Goal: Information Seeking & Learning: Learn about a topic

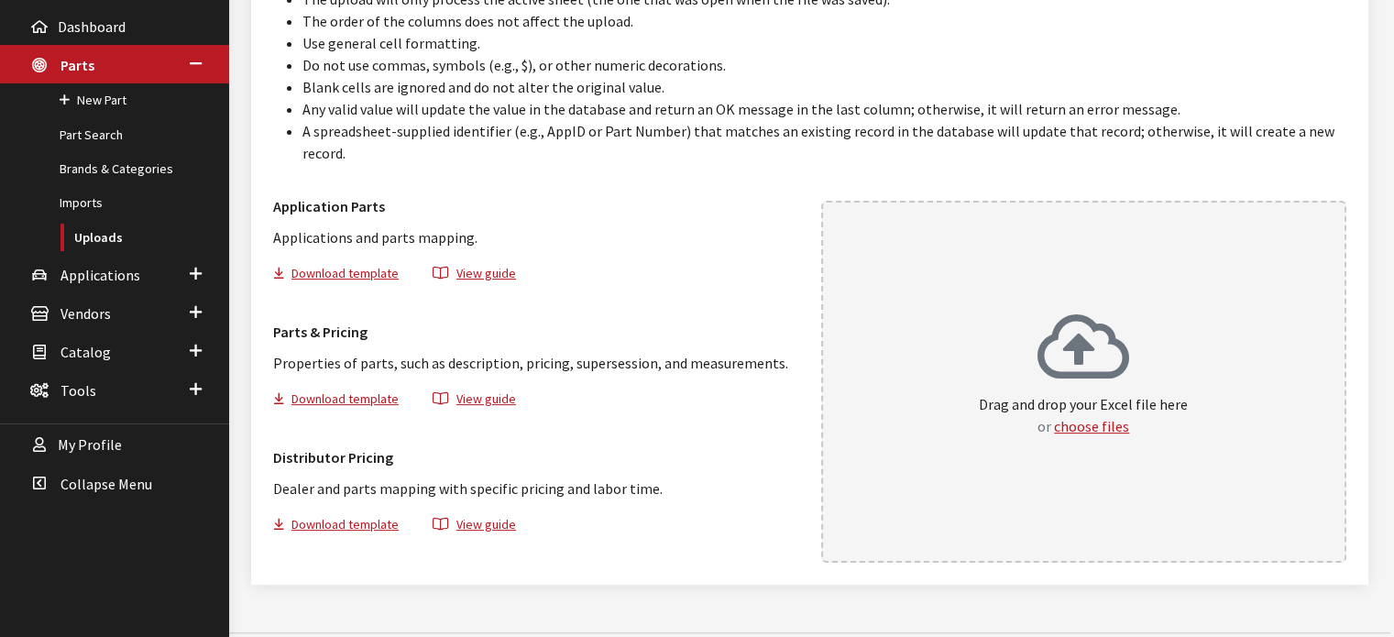
scroll to position [299, 0]
click at [89, 244] on link "Uploads" at bounding box center [114, 237] width 229 height 34
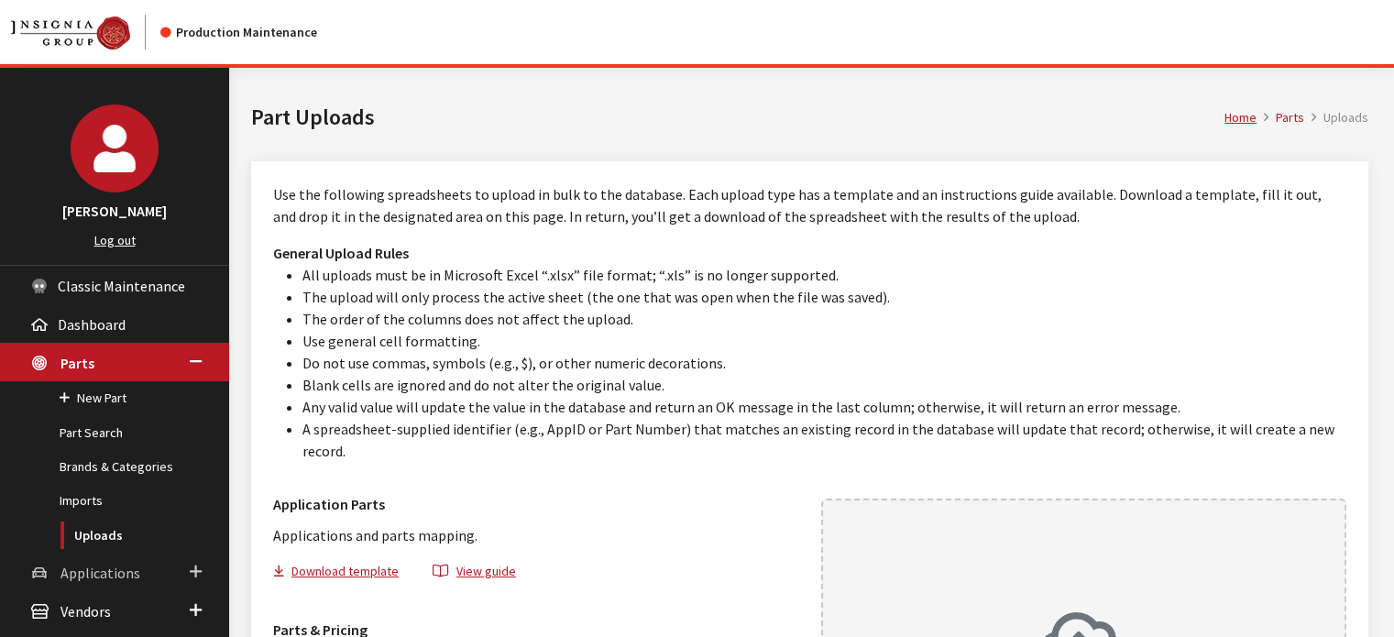
click at [130, 558] on link "Applications" at bounding box center [114, 572] width 229 height 39
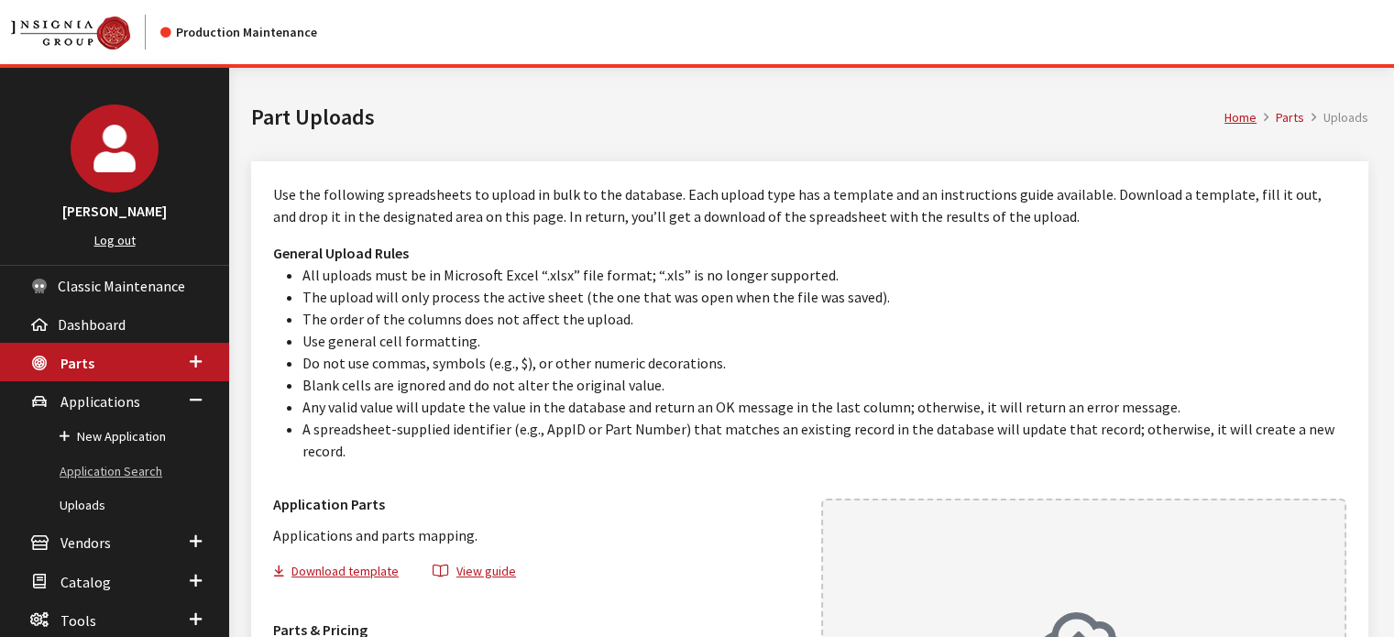
click at [158, 469] on link "Application Search" at bounding box center [114, 472] width 229 height 34
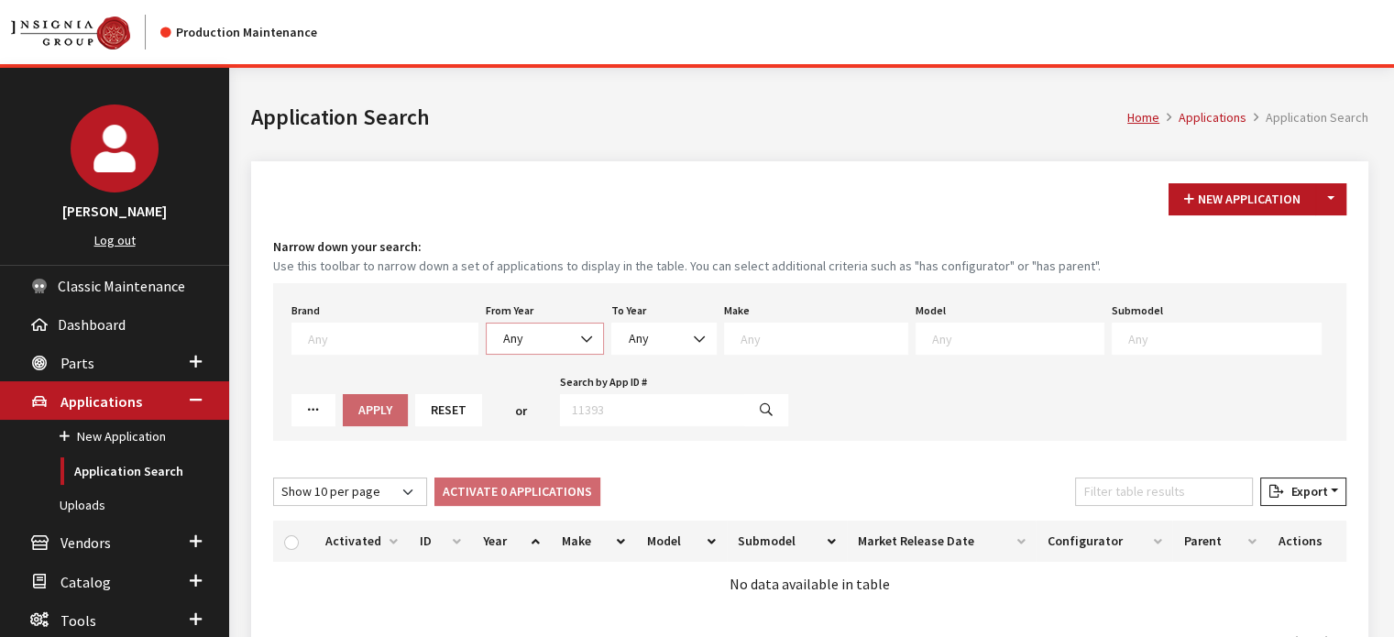
click at [504, 340] on span "Any" at bounding box center [513, 338] width 20 height 17
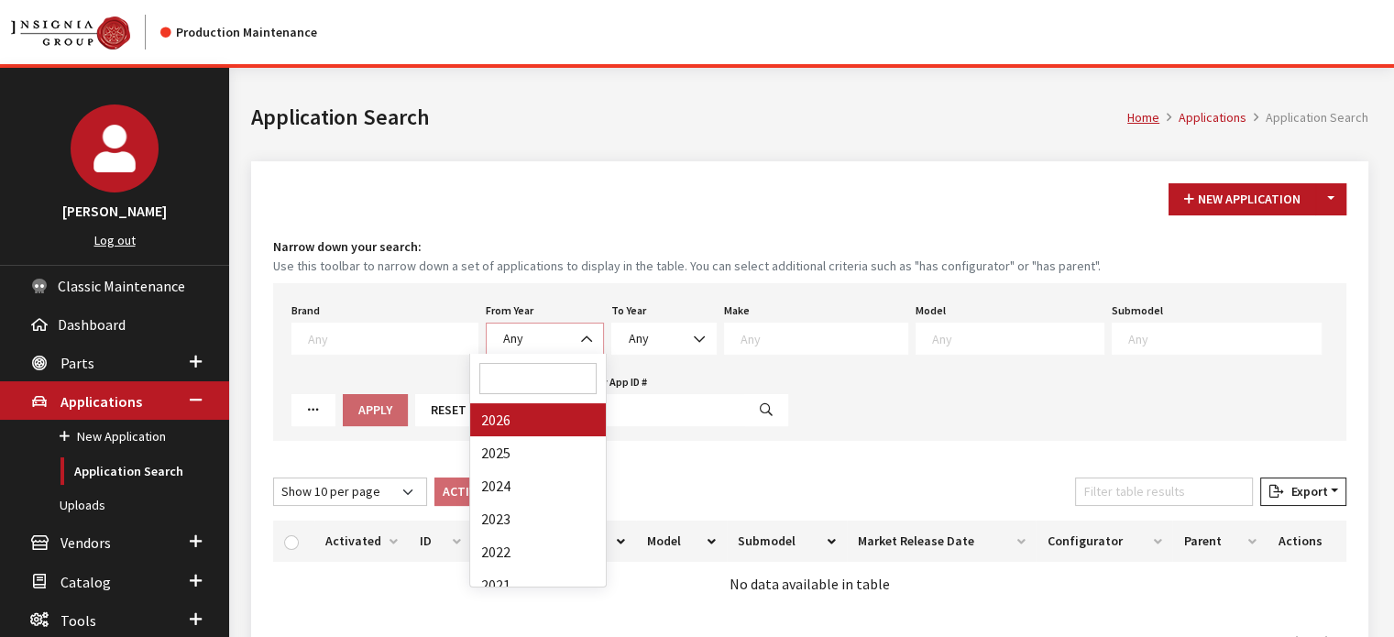
select select "2026"
select select
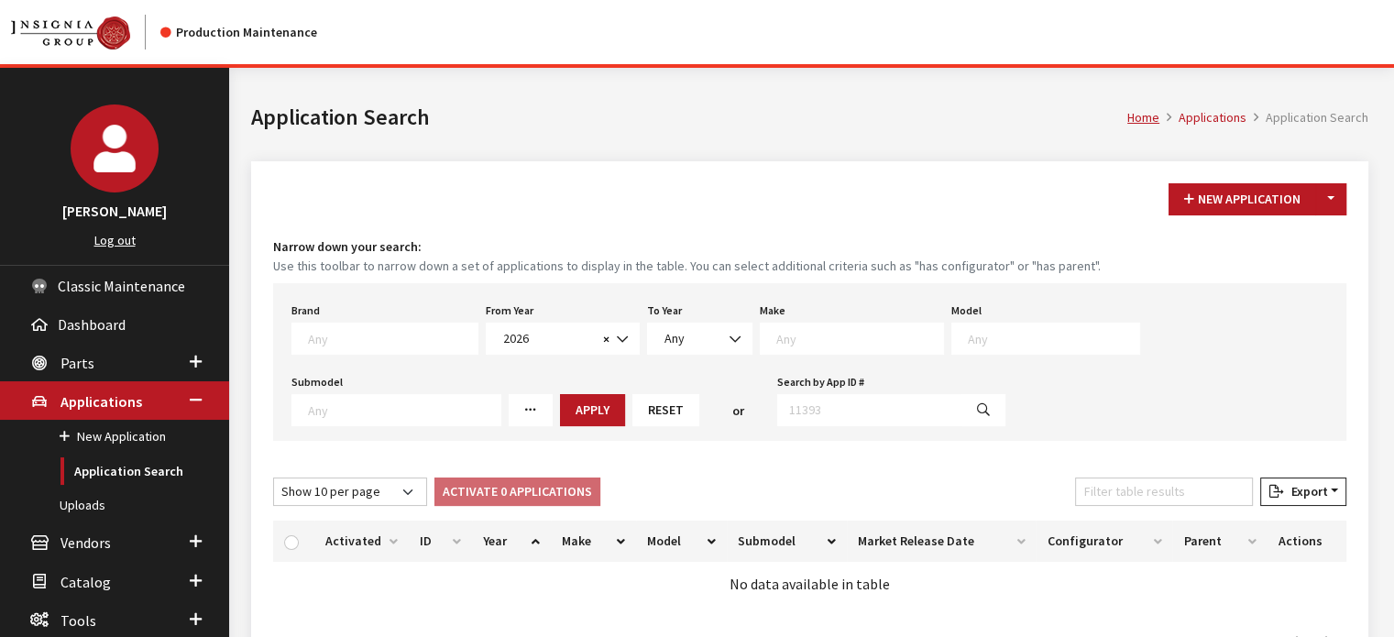
drag, startPoint x: 783, startPoint y: 317, endPoint x: 788, endPoint y: 337, distance: 20.7
click at [788, 337] on textarea "Search" at bounding box center [860, 338] width 167 height 17
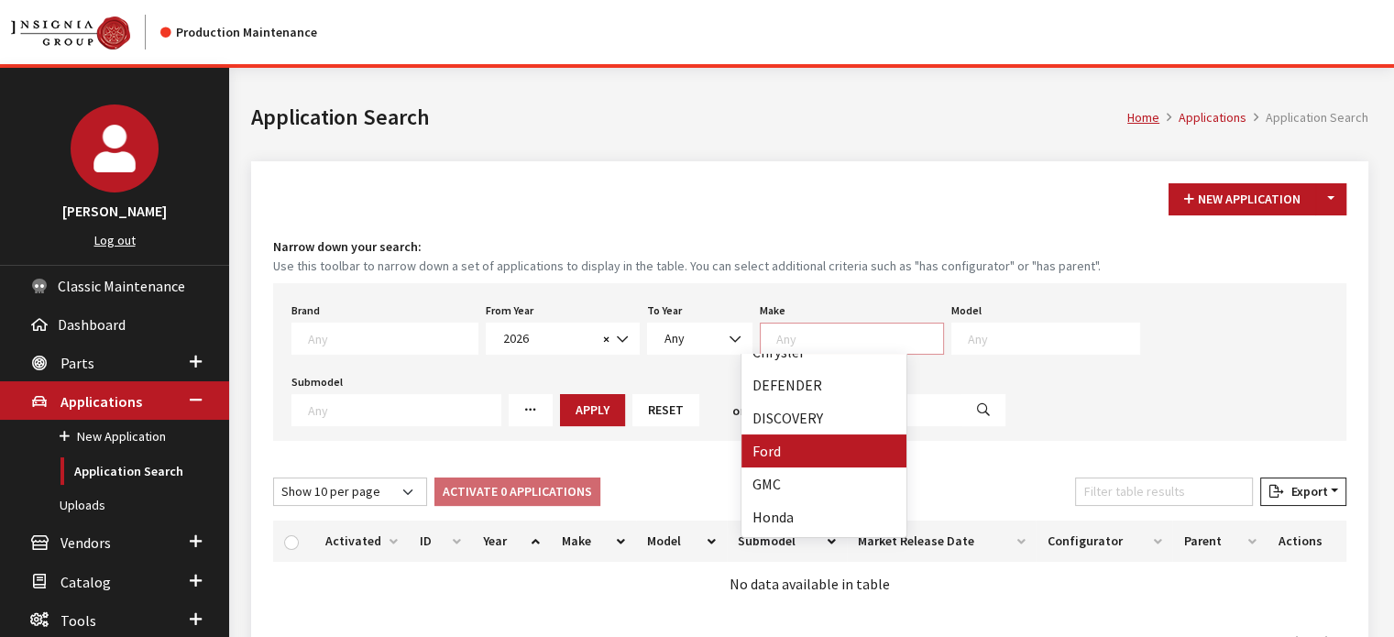
scroll to position [275, 0]
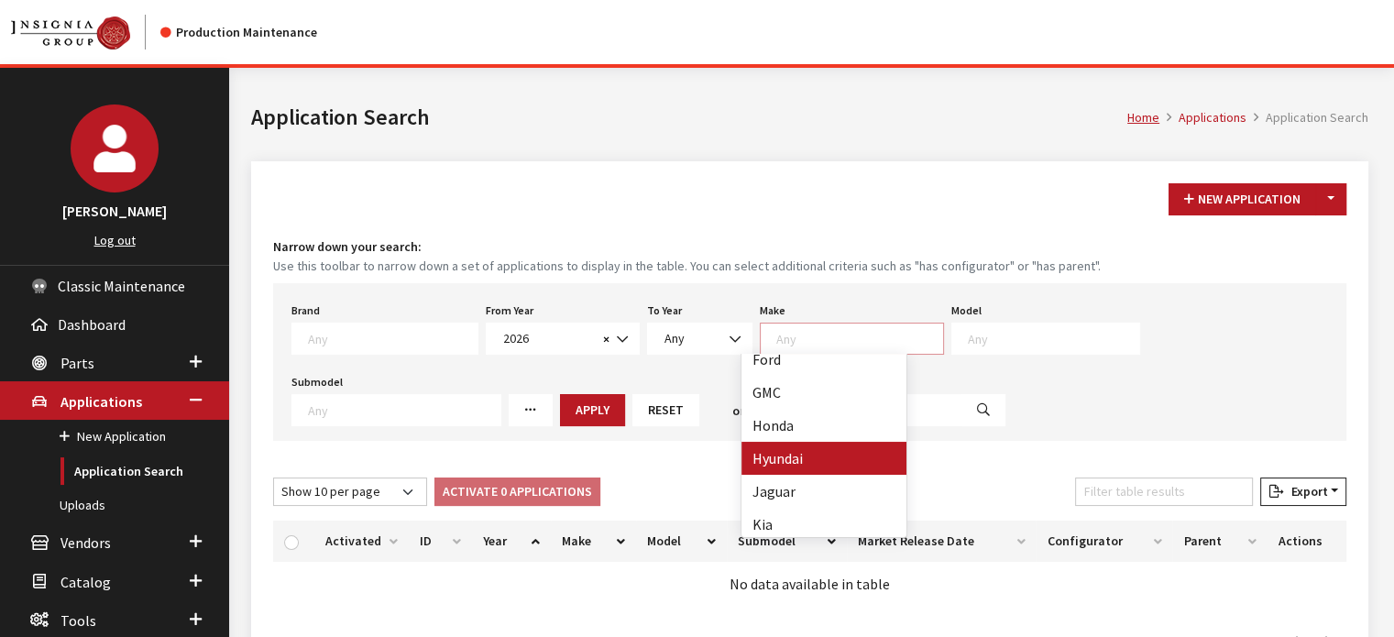
select select "30"
select select
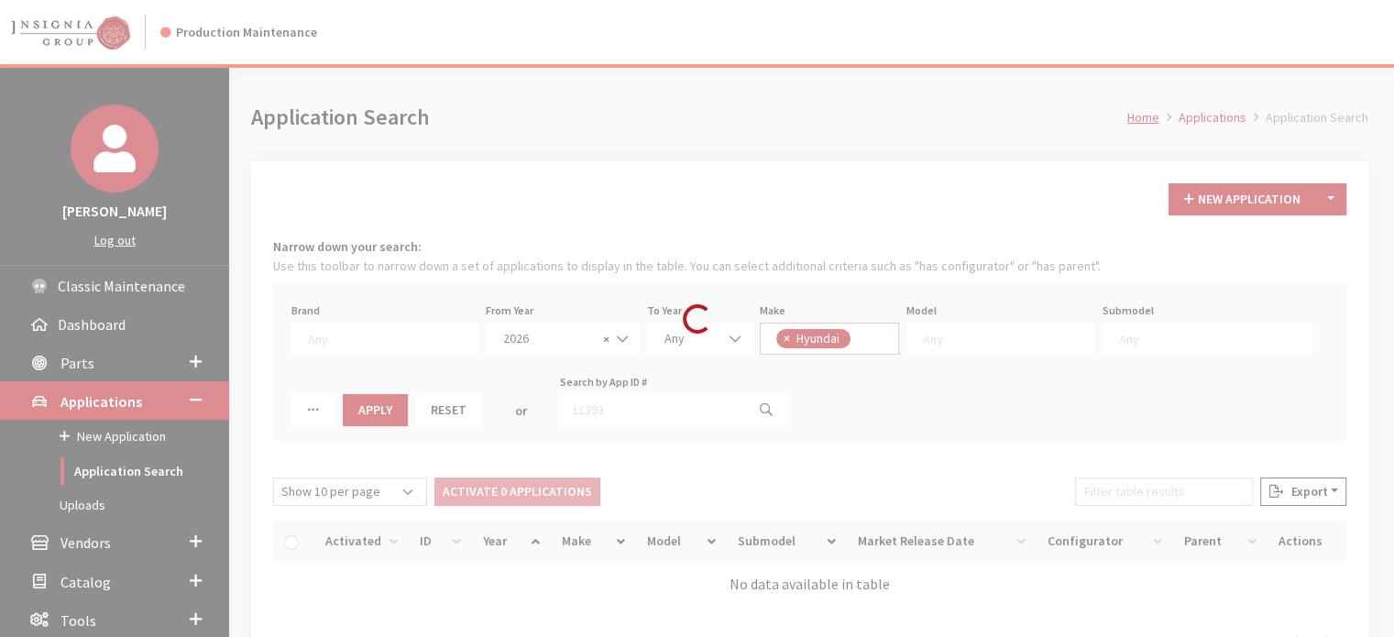
scroll to position [204, 0]
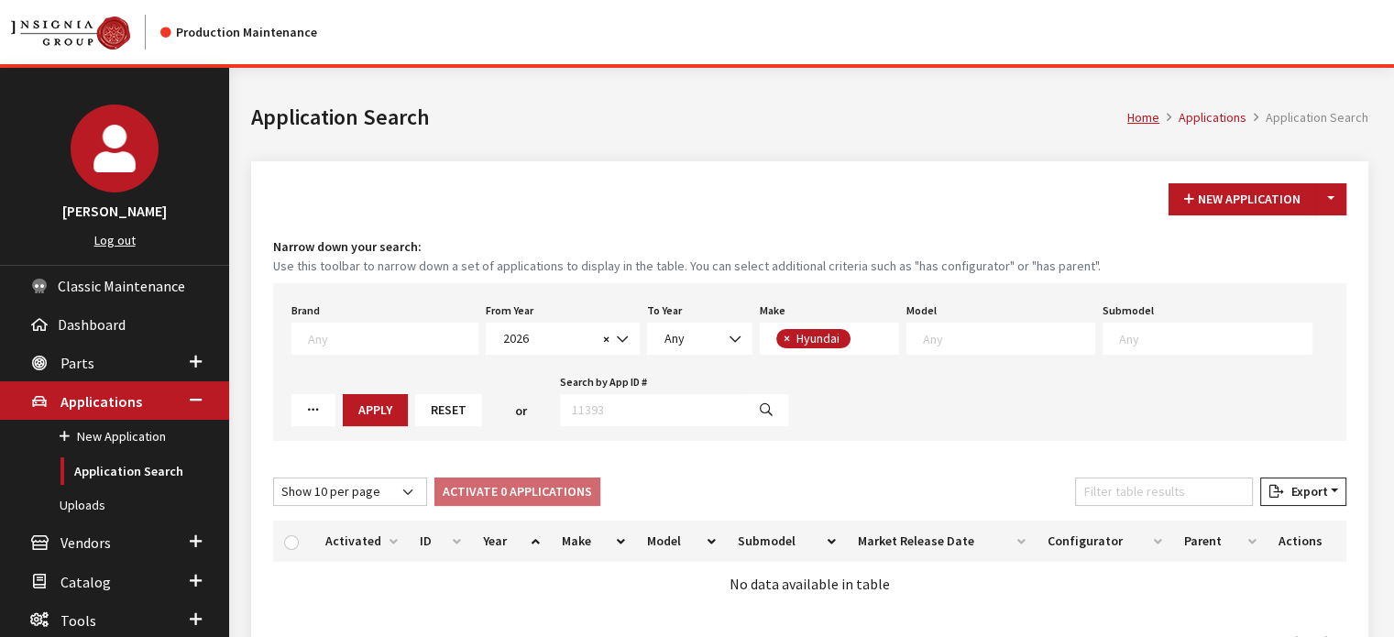
click at [960, 343] on textarea "Search" at bounding box center [1008, 338] width 171 height 17
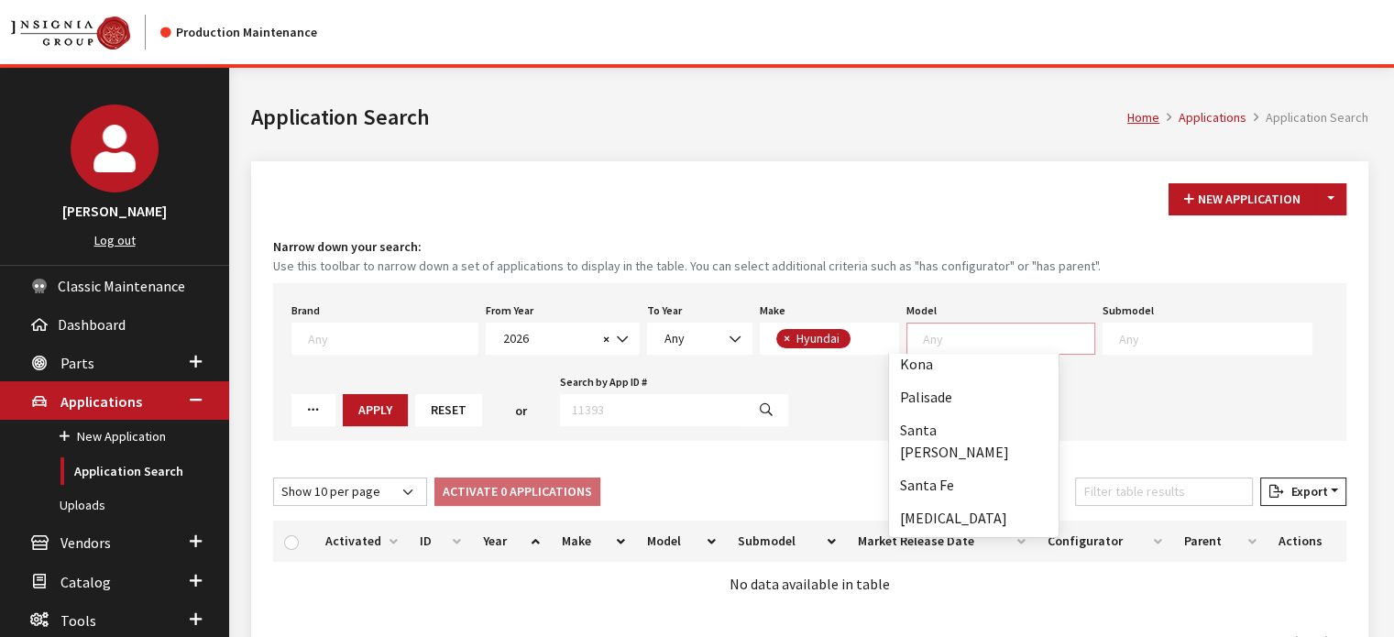
scroll to position [213, 0]
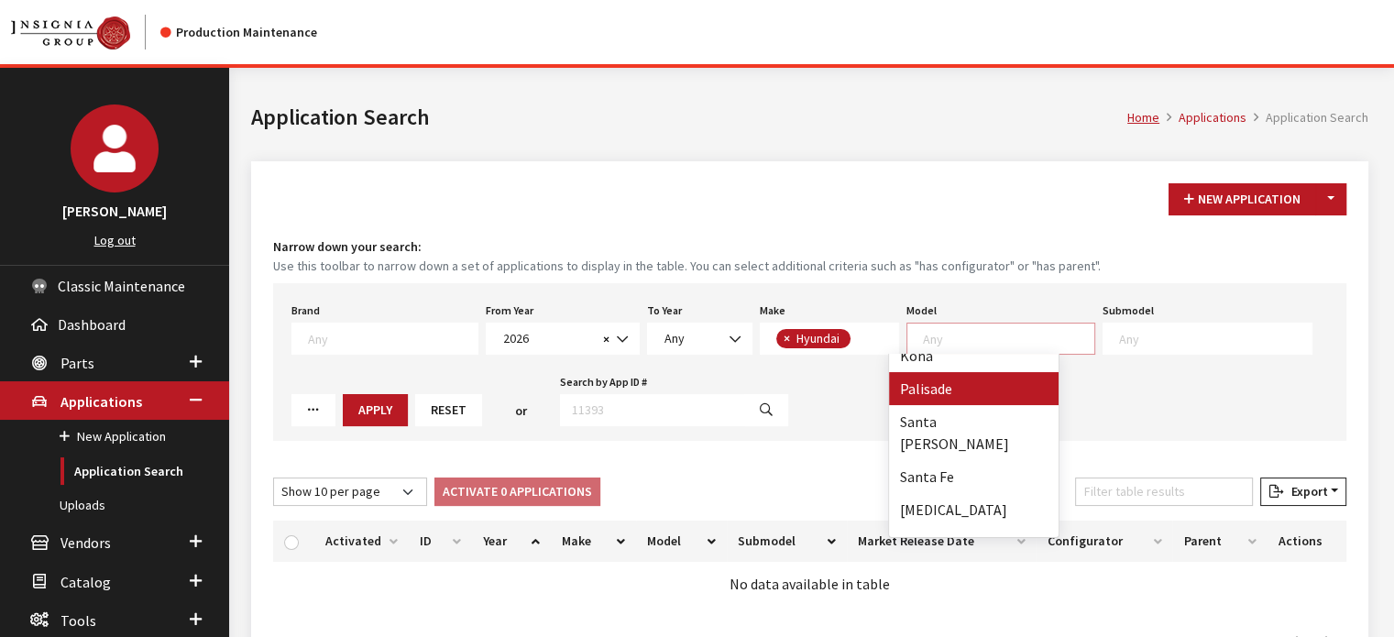
select select "1068"
select select
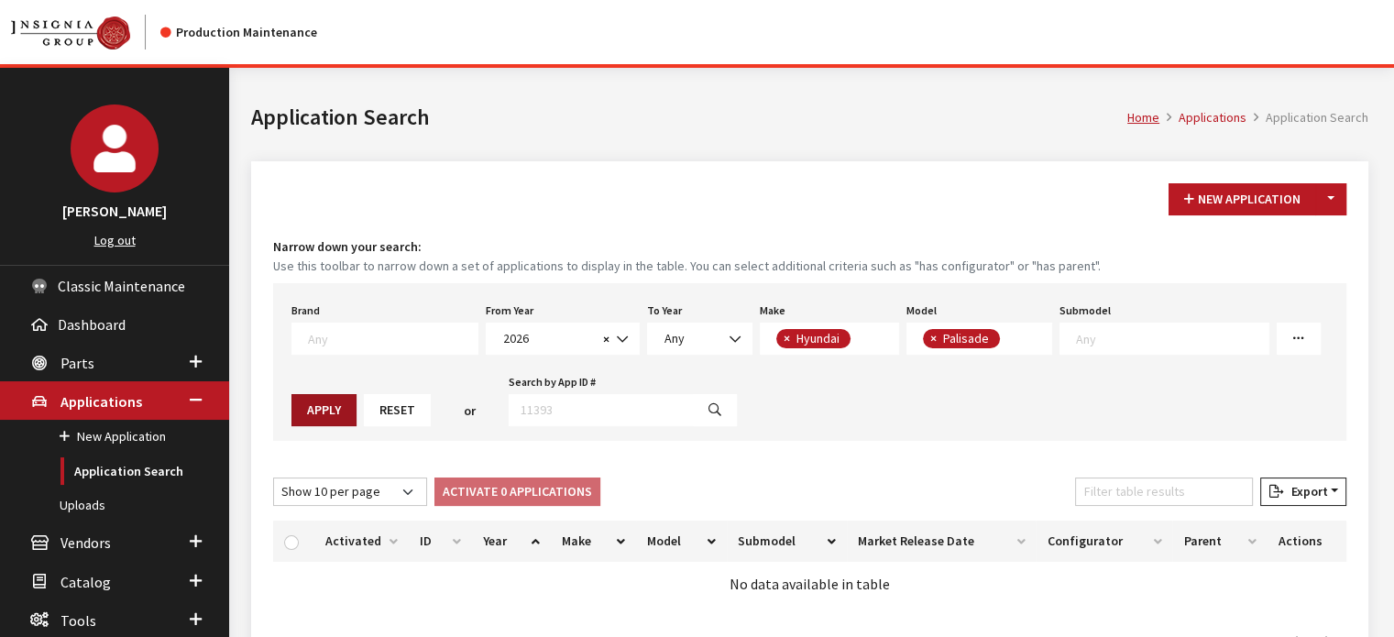
click at [303, 415] on button "Apply" at bounding box center [324, 410] width 65 height 32
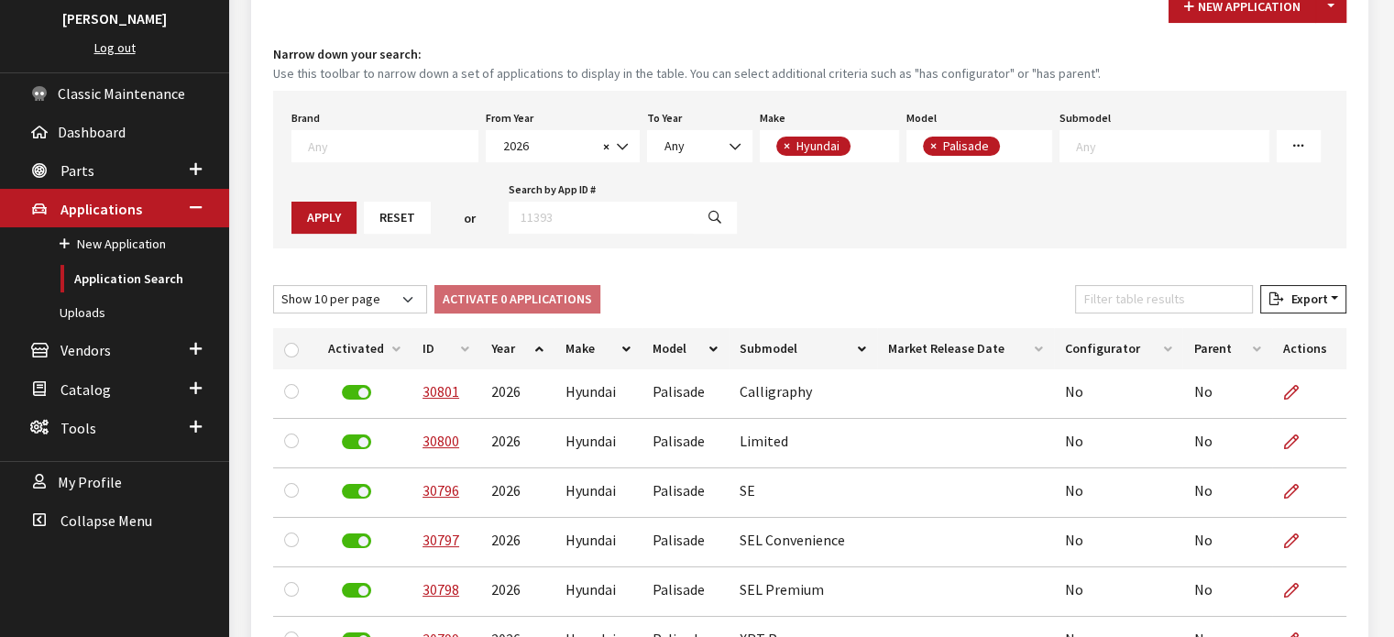
scroll to position [192, 0]
click at [923, 142] on button "×" at bounding box center [932, 147] width 18 height 19
select select
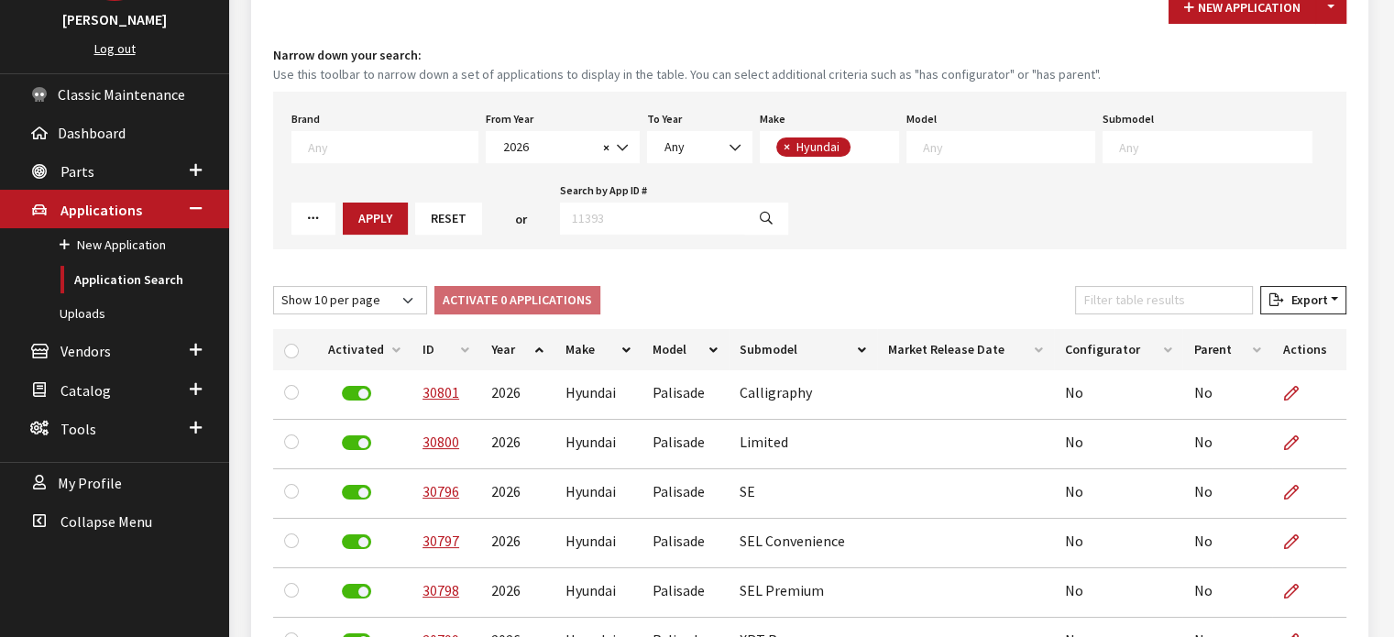
click at [923, 142] on textarea "Search" at bounding box center [1008, 146] width 171 height 17
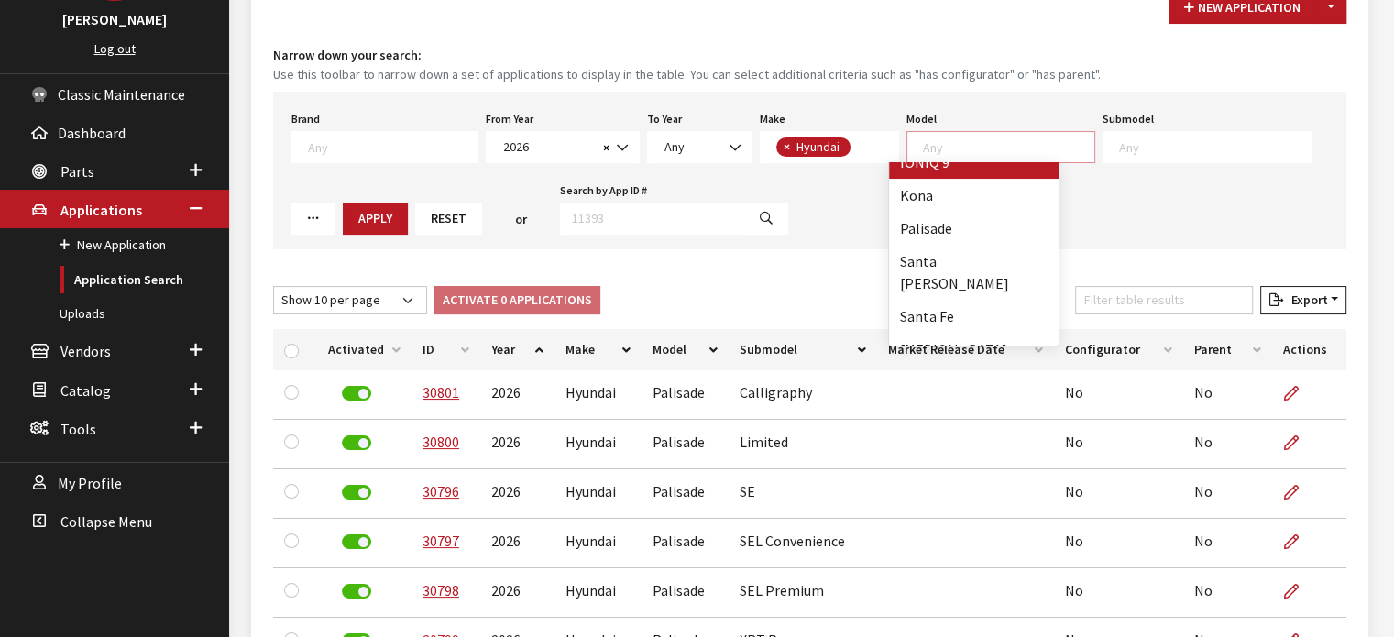
scroll to position [213, 0]
